Goal: Task Accomplishment & Management: Complete application form

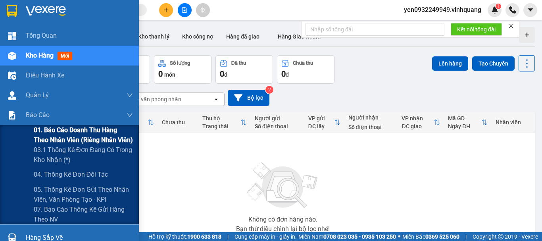
click at [49, 130] on span "01. Báo cáo doanh thu hàng theo nhân viên (riêng nhân viên)" at bounding box center [83, 135] width 99 height 20
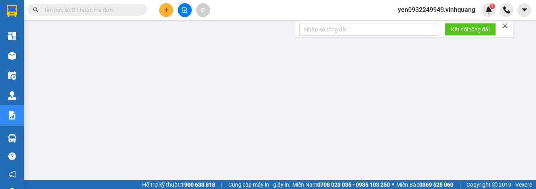
drag, startPoint x: 171, startPoint y: 186, endPoint x: 171, endPoint y: 225, distance: 39.3
click at [171, 189] on html "Kết quả tìm kiếm ( 0 ) Bộ lọc No Data yen0932249949.vinhquang 1 Tổng Quan Kho h…" at bounding box center [268, 94] width 536 height 189
click at [104, 185] on div "Hỗ trợ kỹ thuật: 1900 633 818 | Cung cấp máy in - giấy in: [GEOGRAPHIC_DATA] 07…" at bounding box center [266, 184] width 532 height 9
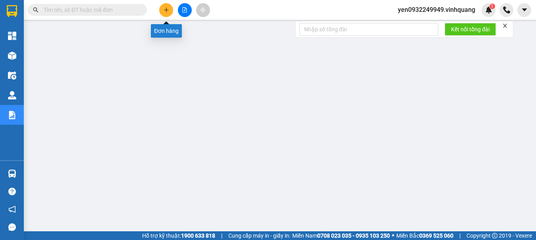
click at [165, 11] on icon "plus" at bounding box center [166, 10] width 6 height 6
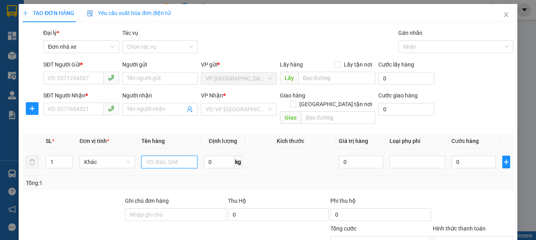
click at [168, 156] on input "text" at bounding box center [169, 162] width 56 height 13
click at [119, 158] on span "Khác" at bounding box center [107, 162] width 46 height 12
type input "01 túi bóng xanh"
click at [119, 158] on span "Khác" at bounding box center [107, 162] width 46 height 12
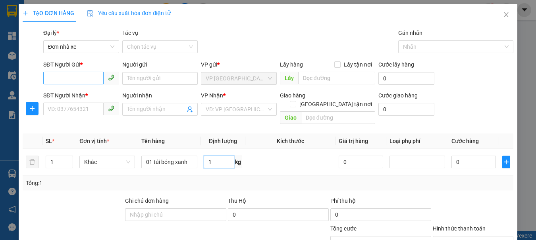
type input "1"
click at [63, 80] on input "SĐT Người Gửi *" at bounding box center [73, 78] width 60 height 13
type input "0912994293"
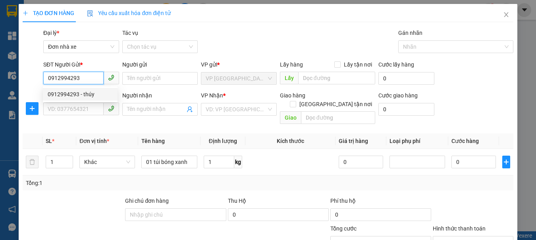
click at [81, 98] on div "0912994293 - thúy" at bounding box center [80, 94] width 65 height 9
type input "thúy"
type input "0915258228"
type input "hằng"
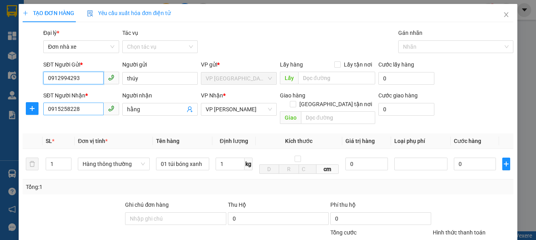
type input "0912994293"
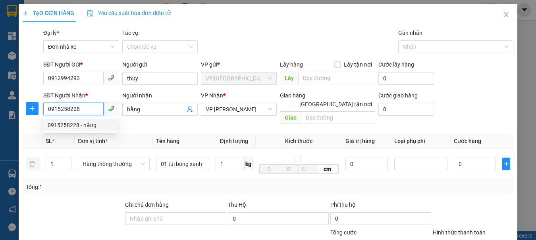
drag, startPoint x: 82, startPoint y: 110, endPoint x: 48, endPoint y: 113, distance: 34.6
click at [48, 113] on input "0915258228" at bounding box center [73, 109] width 60 height 13
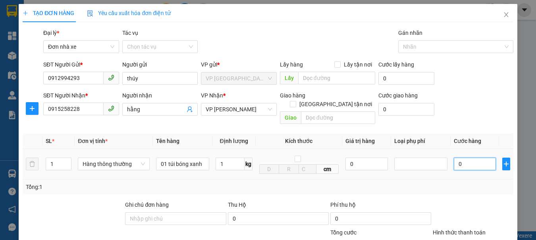
click at [465, 158] on input "0" at bounding box center [475, 164] width 42 height 13
type input "3"
type input "30"
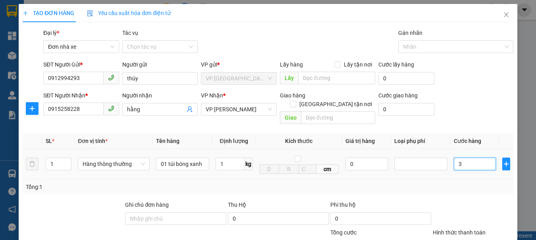
type input "30"
type input "300"
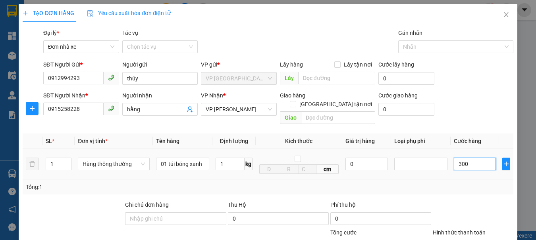
type input "3.000"
type input "30.000"
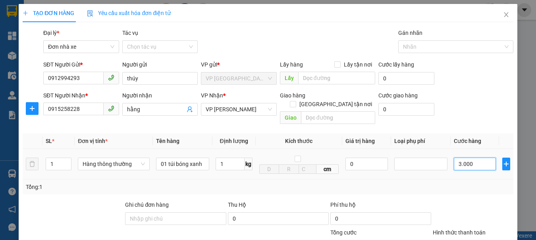
type input "30.000"
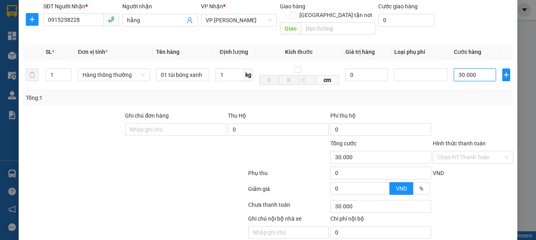
scroll to position [114, 0]
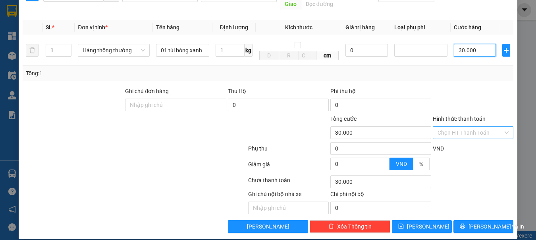
type input "30.000"
click at [458, 127] on input "Hình thức thanh toán" at bounding box center [469, 133] width 65 height 12
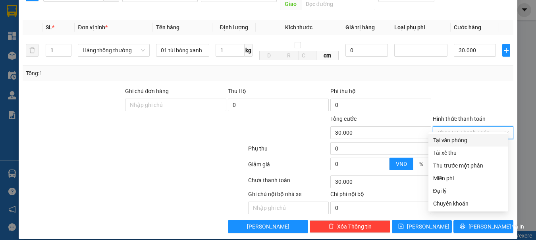
click at [454, 142] on div "Tại văn phòng" at bounding box center [468, 140] width 70 height 9
type input "0"
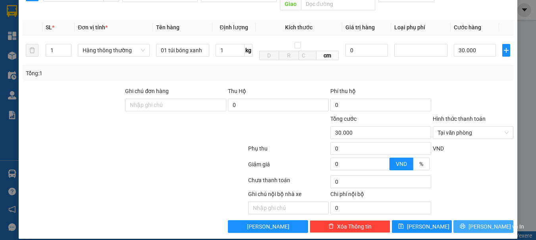
click at [483, 223] on span "[PERSON_NAME] và In" at bounding box center [496, 227] width 56 height 9
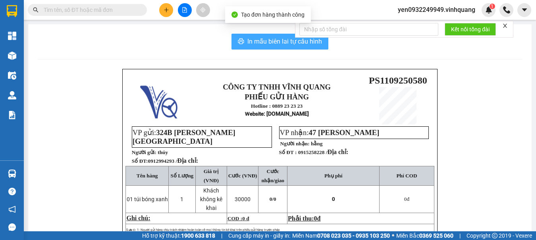
click at [282, 40] on span "In mẫu biên lai tự cấu hình" at bounding box center [284, 42] width 75 height 10
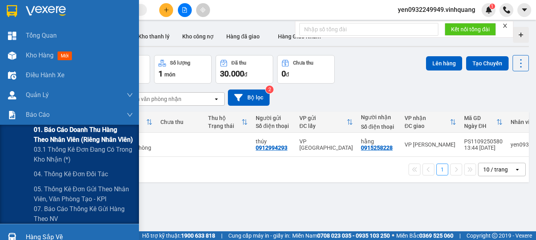
click at [54, 133] on span "01. Báo cáo doanh thu hàng theo nhân viên (riêng nhân viên)" at bounding box center [83, 135] width 99 height 20
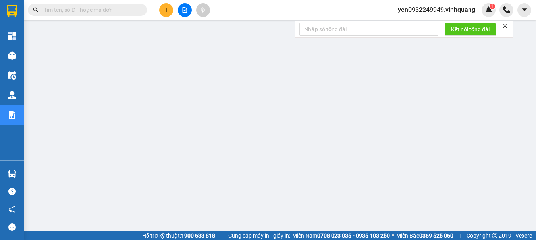
click at [451, 8] on span "yen0932249949.vinhquang" at bounding box center [436, 10] width 90 height 10
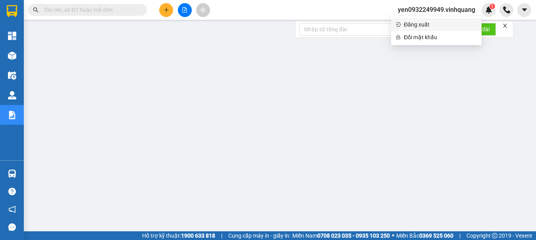
click at [421, 27] on span "Đăng xuất" at bounding box center [440, 24] width 73 height 9
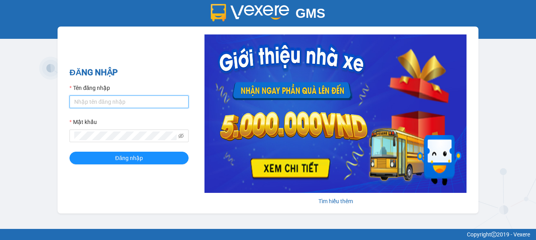
click at [81, 102] on input "Tên đăng nhập" at bounding box center [128, 102] width 119 height 13
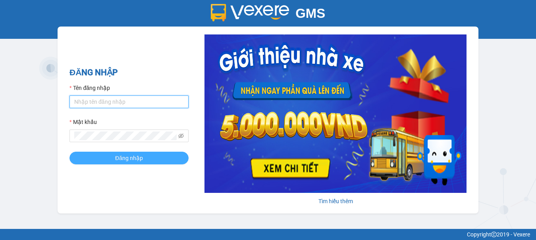
type input "chi0346058058.vinhquang"
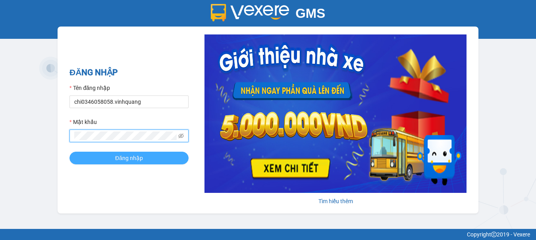
click at [129, 156] on span "Đăng nhập" at bounding box center [129, 158] width 28 height 9
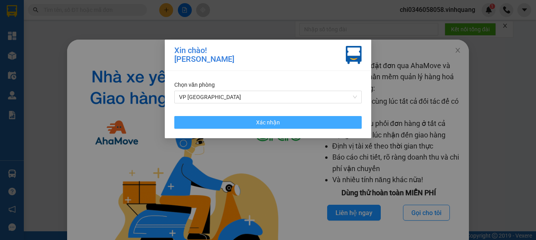
drag, startPoint x: 260, startPoint y: 120, endPoint x: 535, endPoint y: 110, distance: 275.2
click at [261, 120] on span "Xác nhận" at bounding box center [268, 122] width 24 height 9
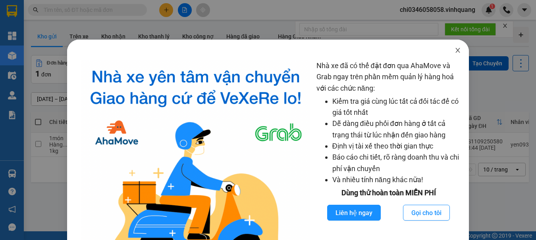
click at [456, 50] on icon "close" at bounding box center [458, 50] width 4 height 5
